Goal: Task Accomplishment & Management: Manage account settings

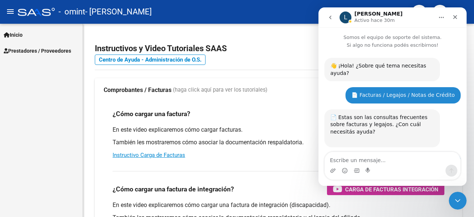
scroll to position [552, 0]
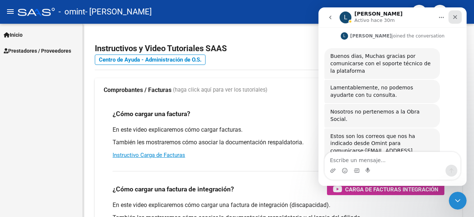
click at [458, 19] on icon "Cerrar" at bounding box center [455, 17] width 6 height 6
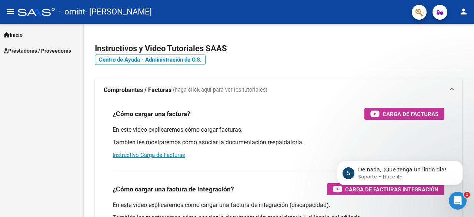
click at [51, 50] on span "Prestadores / Proveedores" at bounding box center [37, 51] width 67 height 8
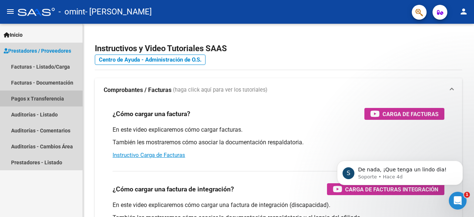
click at [45, 97] on link "Pagos x Transferencia" at bounding box center [41, 98] width 83 height 16
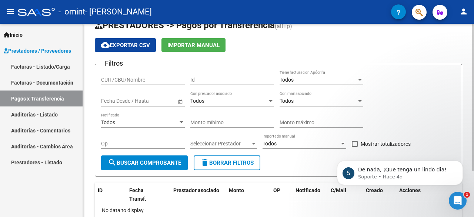
scroll to position [17, 0]
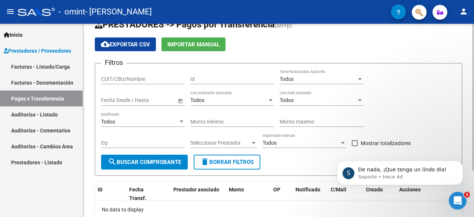
click at [473, 66] on div at bounding box center [473, 110] width 2 height 147
click at [455, 196] on icon "Abrir Intercom Messenger" at bounding box center [457, 199] width 12 height 12
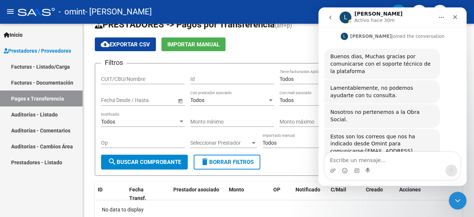
scroll to position [552, 0]
click at [451, 17] on div "Cerrar" at bounding box center [455, 16] width 13 height 13
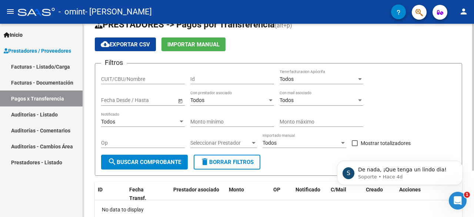
scroll to position [0, 0]
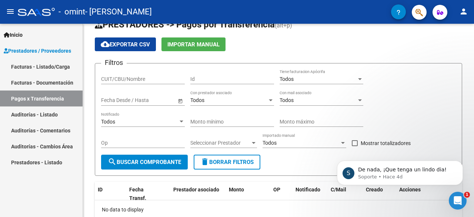
click at [45, 66] on link "Facturas - Listado/Carga" at bounding box center [41, 67] width 83 height 16
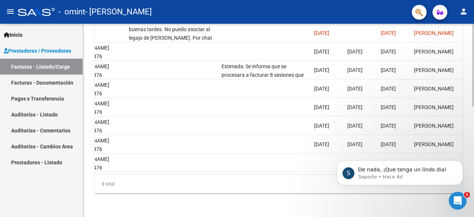
scroll to position [0, 1055]
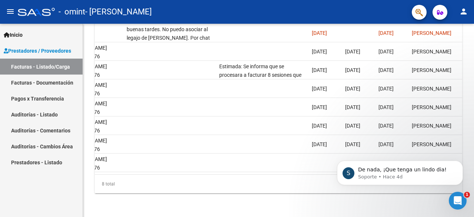
drag, startPoint x: 470, startPoint y: 147, endPoint x: 470, endPoint y: 117, distance: 30.4
click at [470, 145] on html "S De nada, ¡Que tenga un lindo dia! Soporte • Hace 4d" at bounding box center [400, 171] width 148 height 52
drag, startPoint x: 471, startPoint y: 144, endPoint x: 473, endPoint y: 117, distance: 27.5
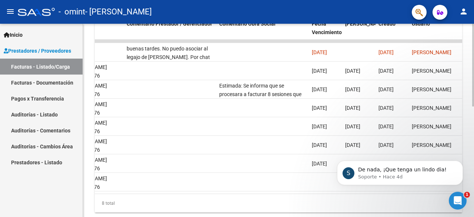
scroll to position [235, 0]
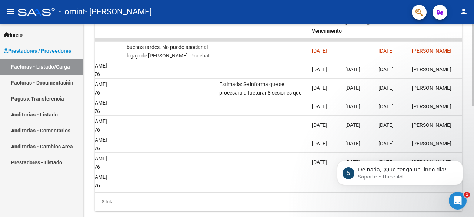
click at [469, 131] on div "Video tutorial PRESTADORES -> Listado de CPBTs Emitidos por Prestadores / Prove…" at bounding box center [279, 12] width 393 height 446
drag, startPoint x: 400, startPoint y: 195, endPoint x: 412, endPoint y: 193, distance: 12.0
click at [412, 193] on html "S De nada, ¡Que tenga un lindo dia! Soporte • Hace 4d" at bounding box center [400, 171] width 148 height 52
drag, startPoint x: 410, startPoint y: 193, endPoint x: 441, endPoint y: 188, distance: 30.8
click at [441, 188] on body "S De nada, ¡Que tenga un lindo dia! Soporte • Hace 4d" at bounding box center [400, 171] width 142 height 46
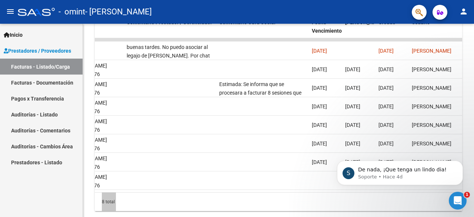
drag, startPoint x: 403, startPoint y: 195, endPoint x: 445, endPoint y: 195, distance: 41.5
click at [445, 195] on html "S De nada, ¡Que tenga un lindo dia! Soporte • Hace 4d" at bounding box center [400, 171] width 148 height 52
drag, startPoint x: 416, startPoint y: 193, endPoint x: 445, endPoint y: 189, distance: 28.5
click at [445, 189] on body "S De nada, ¡Que tenga un lindo dia! Soporte • Hace 4d" at bounding box center [400, 171] width 142 height 46
drag, startPoint x: 408, startPoint y: 196, endPoint x: 435, endPoint y: 196, distance: 26.7
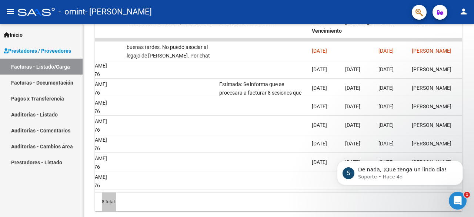
click at [435, 196] on html "S De nada, ¡Que tenga un lindo dia! Soporte • Hace 4d" at bounding box center [400, 171] width 148 height 52
click at [464, 202] on div "Abrir Intercom Messenger" at bounding box center [457, 199] width 24 height 24
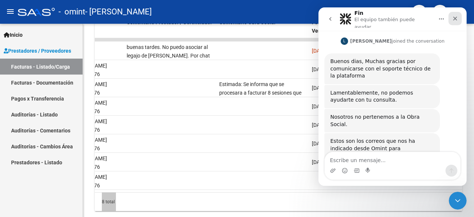
scroll to position [552, 0]
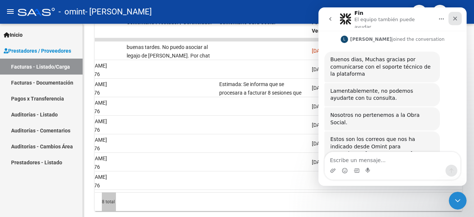
click at [452, 18] on icon "Cerrar" at bounding box center [455, 19] width 6 height 6
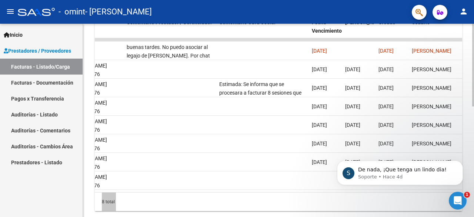
scroll to position [0, 0]
drag, startPoint x: 384, startPoint y: 194, endPoint x: 406, endPoint y: 195, distance: 21.5
click at [406, 195] on html "S De nada, ¡Que tenga un lindo dia! Soporte • Hace 4d" at bounding box center [400, 171] width 148 height 52
drag, startPoint x: 406, startPoint y: 195, endPoint x: 345, endPoint y: 200, distance: 61.3
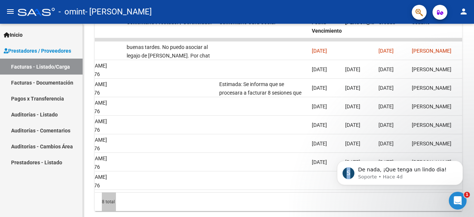
click at [345, 197] on html "S De nada, ¡Que tenga un lindo dia! Soporte • Hace 4d" at bounding box center [400, 171] width 148 height 52
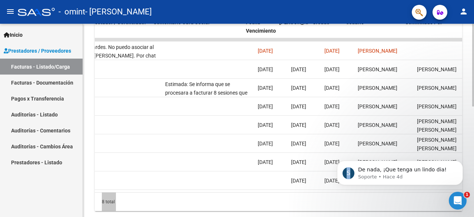
scroll to position [0, 1194]
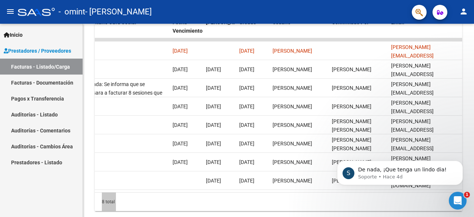
drag, startPoint x: 470, startPoint y: 154, endPoint x: 470, endPoint y: 116, distance: 38.5
click at [470, 145] on html "S De nada, ¡Que tenga un lindo dia! Soporte • Hace 4d" at bounding box center [400, 171] width 148 height 52
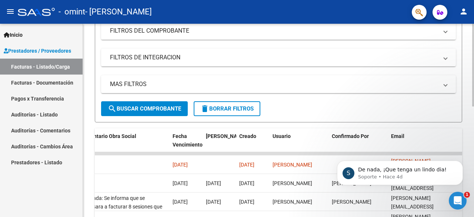
scroll to position [170, 0]
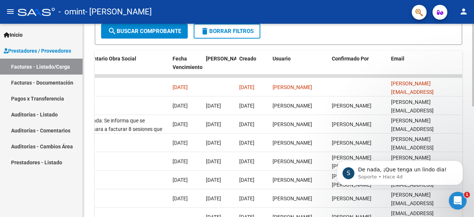
click at [455, 119] on div "Video tutorial PRESTADORES -> Listado de CPBTs Emitidos por Prestadores / Prove…" at bounding box center [279, 48] width 393 height 446
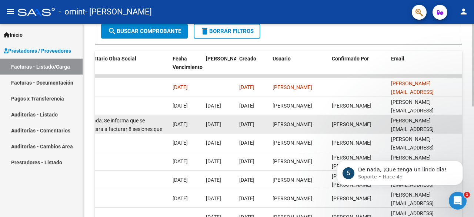
scroll to position [200, 0]
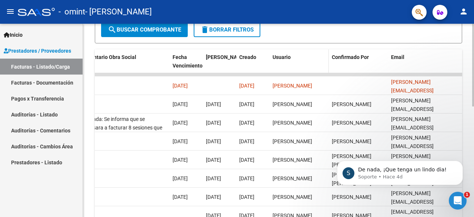
drag, startPoint x: 360, startPoint y: 74, endPoint x: 320, endPoint y: 69, distance: 39.5
click at [320, 69] on div "ID CAE Facturado x Orden De Area Razón Social CPBT Monto Fecha Cpbt [PERSON_NAM…" at bounding box center [279, 147] width 368 height 196
click at [313, 73] on datatable-body-cell at bounding box center [299, 74] width 59 height 3
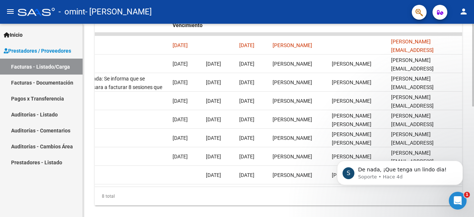
scroll to position [242, 0]
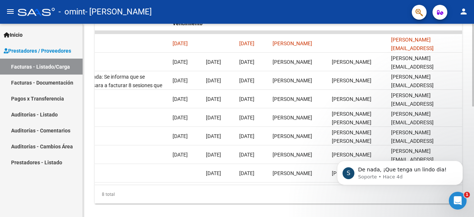
click at [469, 128] on div "Video tutorial PRESTADORES -> Listado de CPBTs Emitidos por Prestadores / Prove…" at bounding box center [279, 4] width 393 height 446
drag, startPoint x: 402, startPoint y: 186, endPoint x: 392, endPoint y: 187, distance: 9.7
click at [392, 187] on body "S De nada, ¡Que tenga un lindo dia! Soporte • Hace 4d" at bounding box center [400, 171] width 142 height 46
drag, startPoint x: 392, startPoint y: 187, endPoint x: 360, endPoint y: 186, distance: 32.3
click at [360, 186] on body "S De nada, ¡Que tenga un lindo dia! Soporte • Hace 4d" at bounding box center [400, 171] width 142 height 46
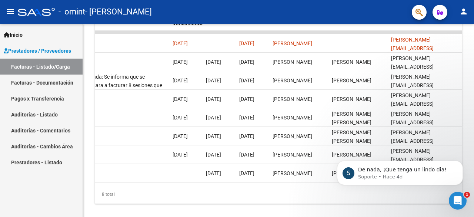
click at [365, 186] on body "S De nada, ¡Que tenga un lindo dia! Soporte • Hace 4d" at bounding box center [400, 171] width 142 height 46
drag, startPoint x: 377, startPoint y: 187, endPoint x: 354, endPoint y: 191, distance: 23.3
click at [354, 191] on body "S De nada, ¡Que tenga un lindo dia! Soporte • Hace 4d" at bounding box center [400, 171] width 142 height 46
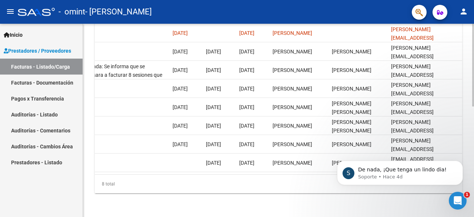
scroll to position [243, 0]
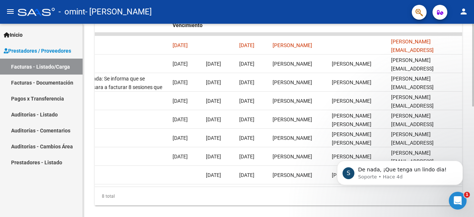
click at [460, 132] on div "Video tutorial PRESTADORES -> Listado de CPBTs Emitidos por Prestadores / Prove…" at bounding box center [279, 6] width 393 height 446
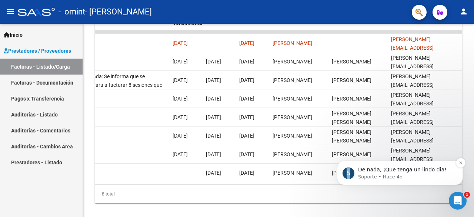
drag, startPoint x: 415, startPoint y: 154, endPoint x: 352, endPoint y: 184, distance: 69.5
click at [352, 184] on body "S De nada, ¡Que tenga un lindo dia! Soporte • Hace 4d" at bounding box center [400, 155] width 142 height 77
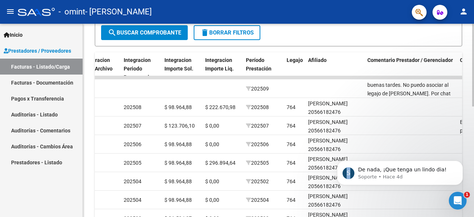
scroll to position [199, 0]
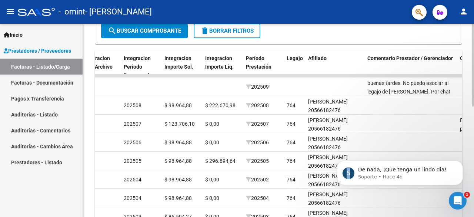
click at [470, 114] on div "Video tutorial PRESTADORES -> Listado de CPBTs Emitidos por Prestadores / Prove…" at bounding box center [279, 48] width 393 height 446
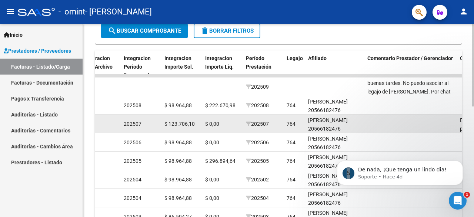
click at [184, 121] on span "$ 123.706,10" at bounding box center [179, 124] width 30 height 6
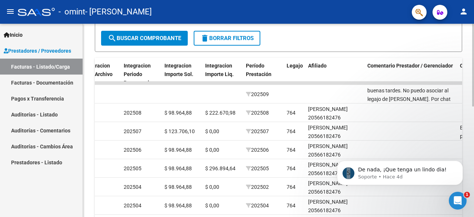
scroll to position [192, 0]
click at [474, 122] on div at bounding box center [473, 148] width 2 height 83
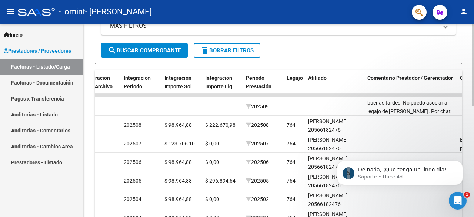
click at [474, 113] on div at bounding box center [473, 143] width 2 height 83
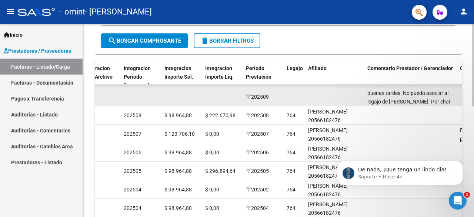
scroll to position [166, 0]
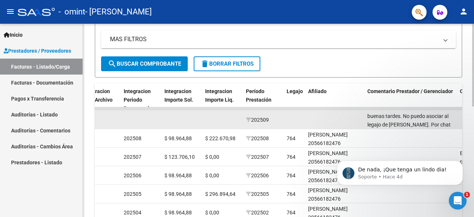
click at [169, 120] on datatable-body-cell at bounding box center [182, 119] width 41 height 18
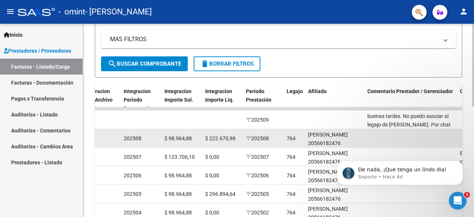
click at [169, 129] on datatable-body-cell "$ 98.964,88" at bounding box center [182, 138] width 41 height 18
click at [170, 134] on div "$ 98.964,88" at bounding box center [181, 138] width 35 height 9
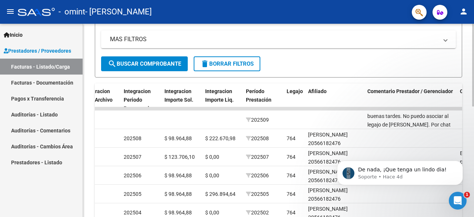
click at [474, 139] on div at bounding box center [473, 137] width 2 height 83
